Goal: Task Accomplishment & Management: Manage account settings

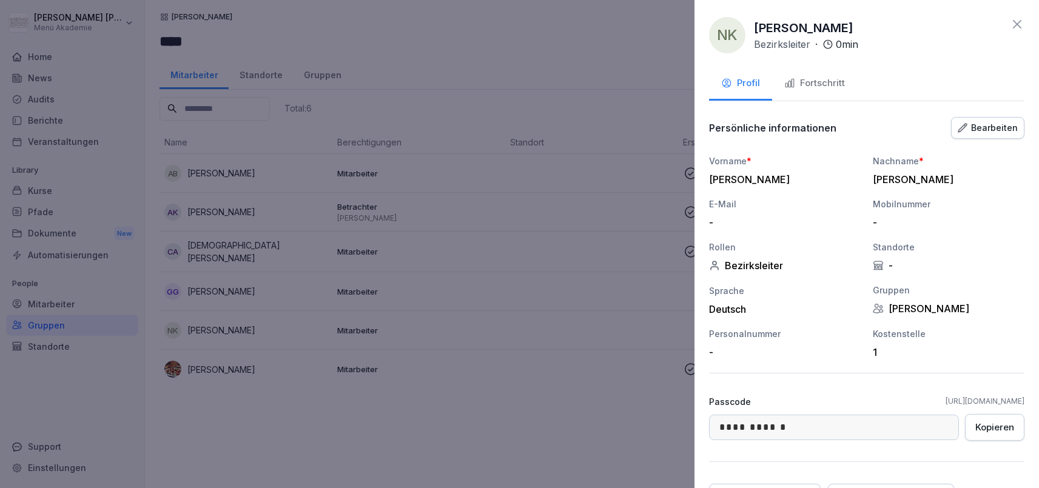
scroll to position [70, 0]
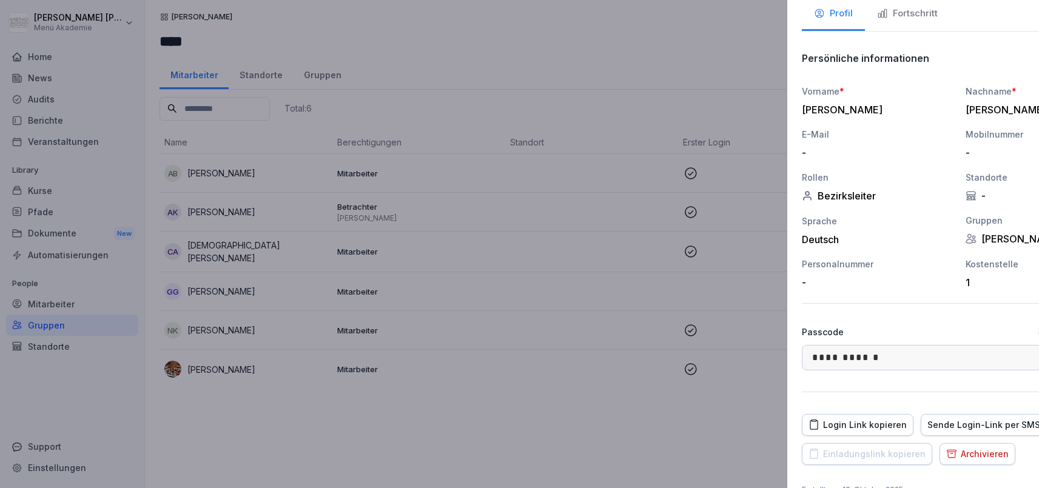
click at [345, 417] on div at bounding box center [519, 244] width 1039 height 488
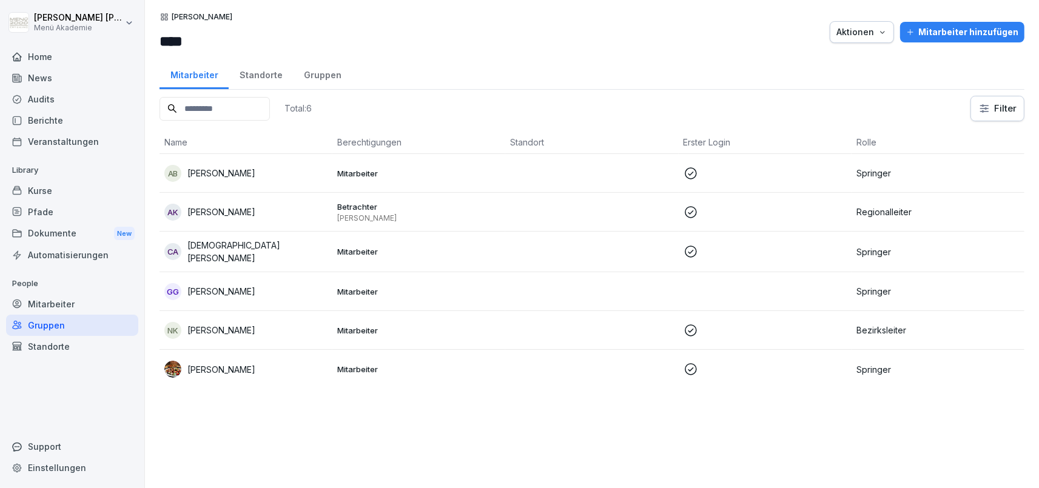
click at [82, 306] on div "Mitarbeiter" at bounding box center [72, 304] width 132 height 21
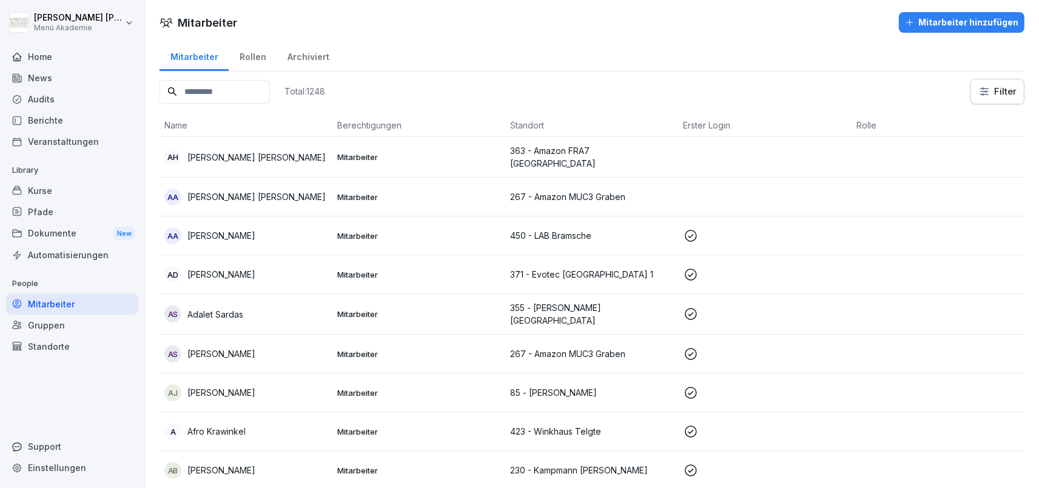
click at [269, 92] on input at bounding box center [214, 92] width 110 height 24
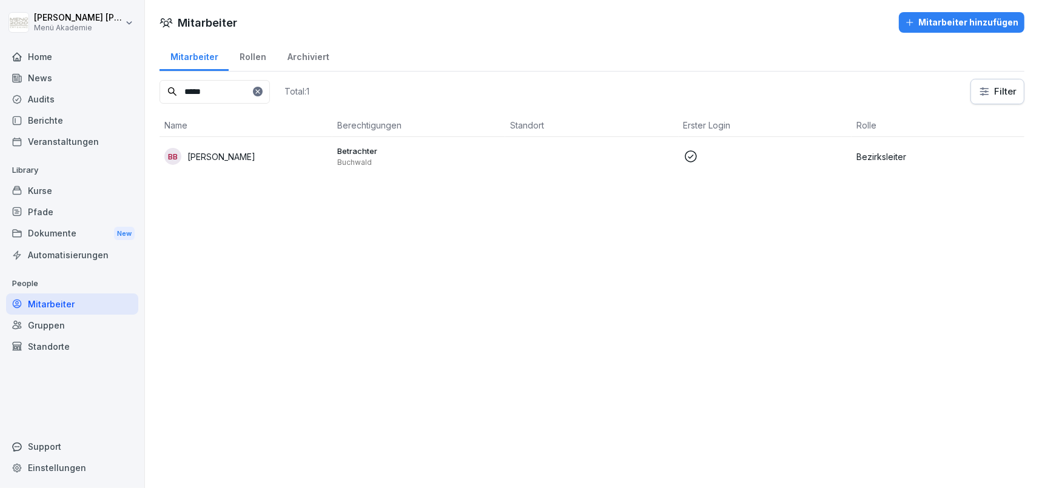
type input "*****"
click at [194, 166] on td "BB [PERSON_NAME]" at bounding box center [245, 156] width 173 height 39
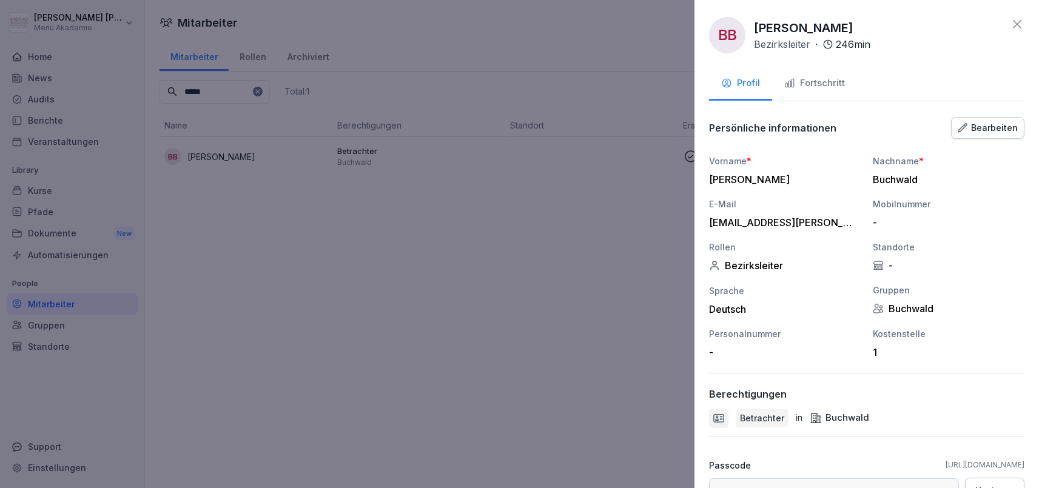
scroll to position [173, 0]
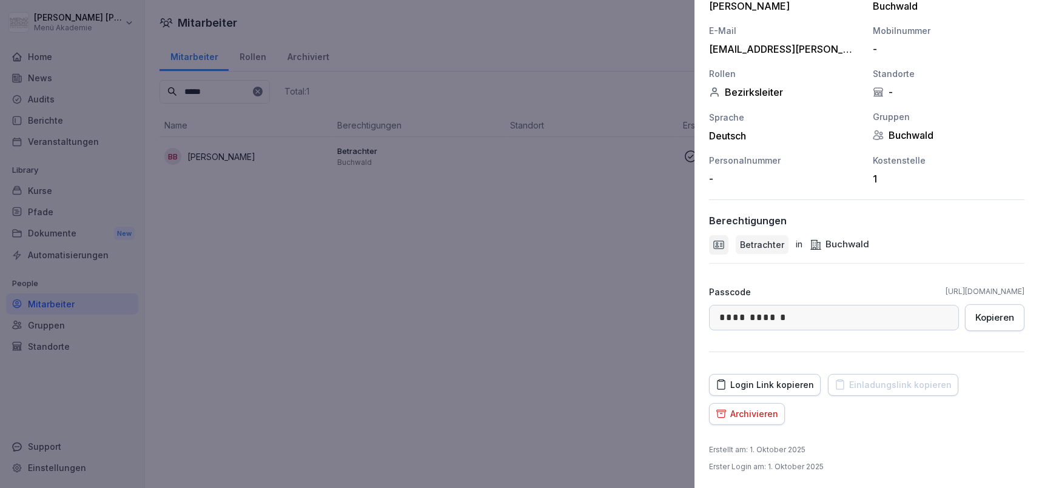
click at [782, 46] on div "[EMAIL_ADDRESS][PERSON_NAME][DOMAIN_NAME]" at bounding box center [782, 49] width 146 height 12
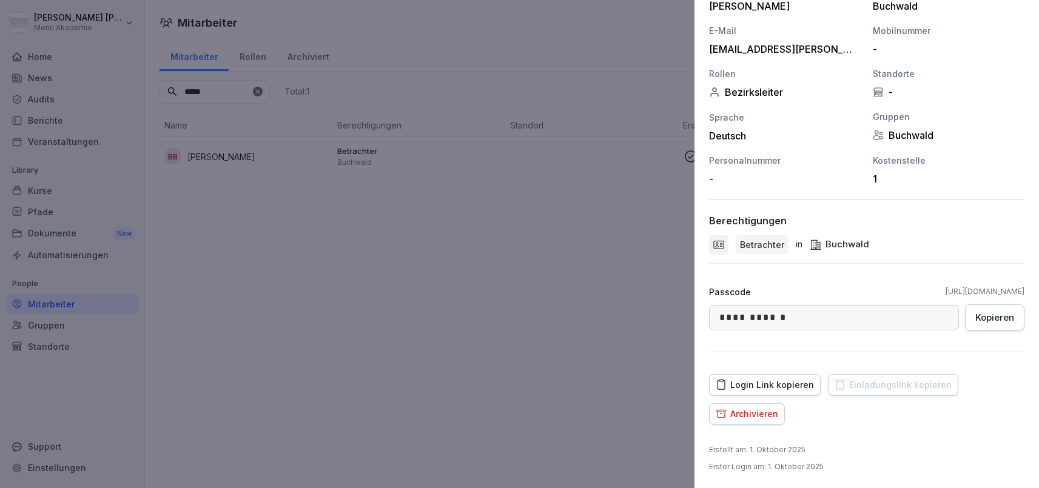
scroll to position [0, 0]
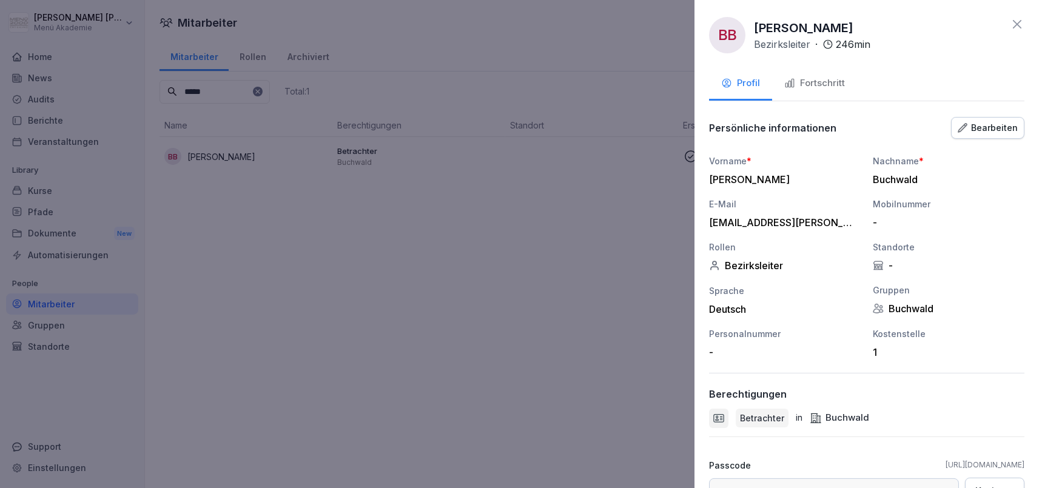
click at [976, 119] on button "Bearbeiten" at bounding box center [987, 128] width 73 height 22
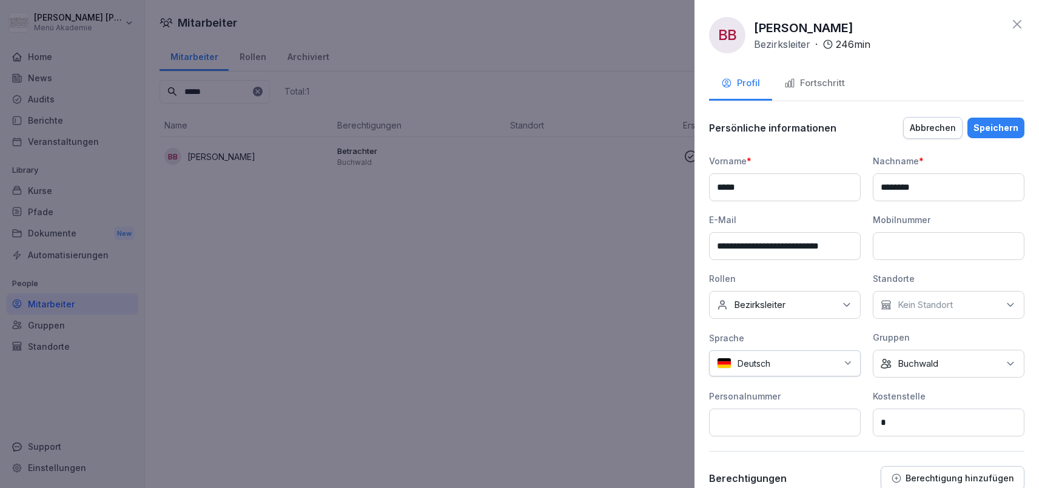
click at [802, 244] on input "**********" at bounding box center [785, 246] width 152 height 28
click at [928, 122] on div "Abbrechen" at bounding box center [933, 127] width 46 height 13
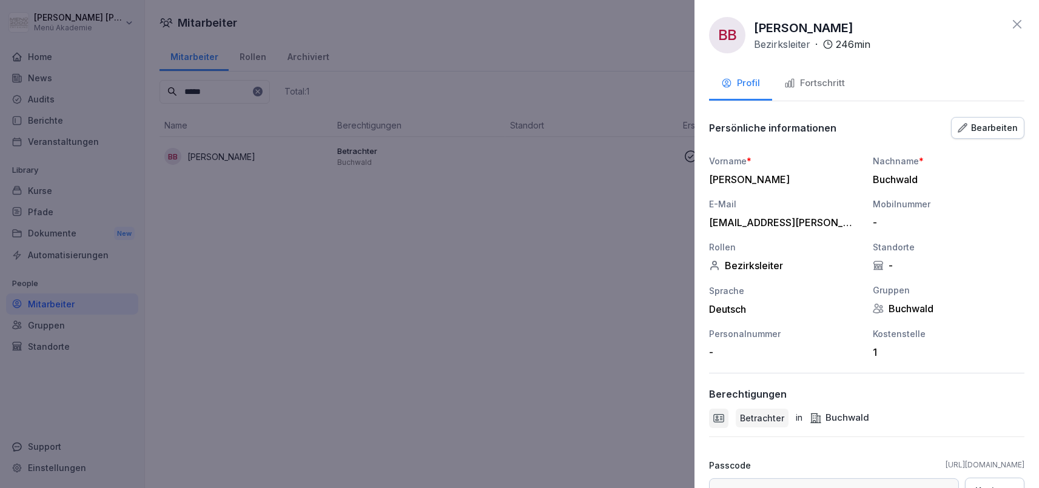
click at [822, 83] on div "Fortschritt" at bounding box center [814, 83] width 61 height 14
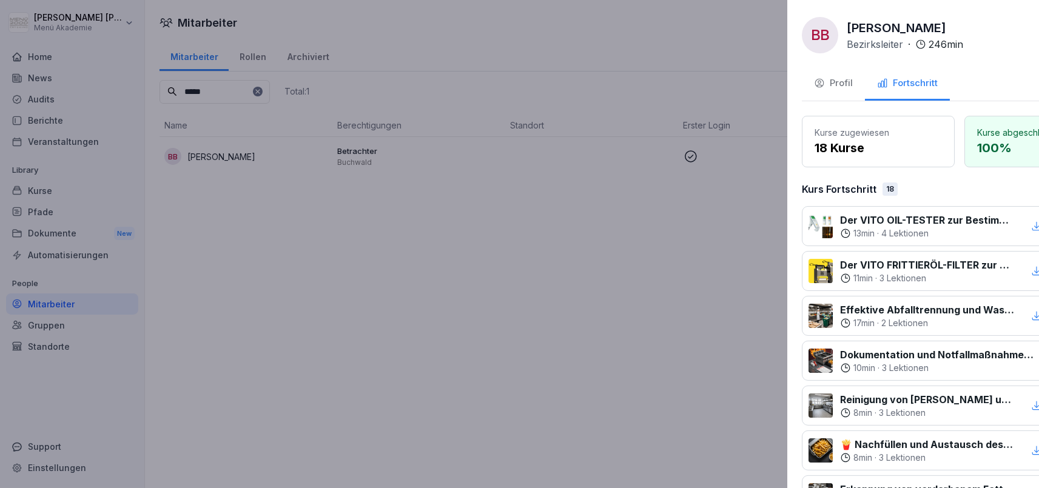
click at [517, 280] on div at bounding box center [519, 244] width 1039 height 488
